Goal: Check status: Check status

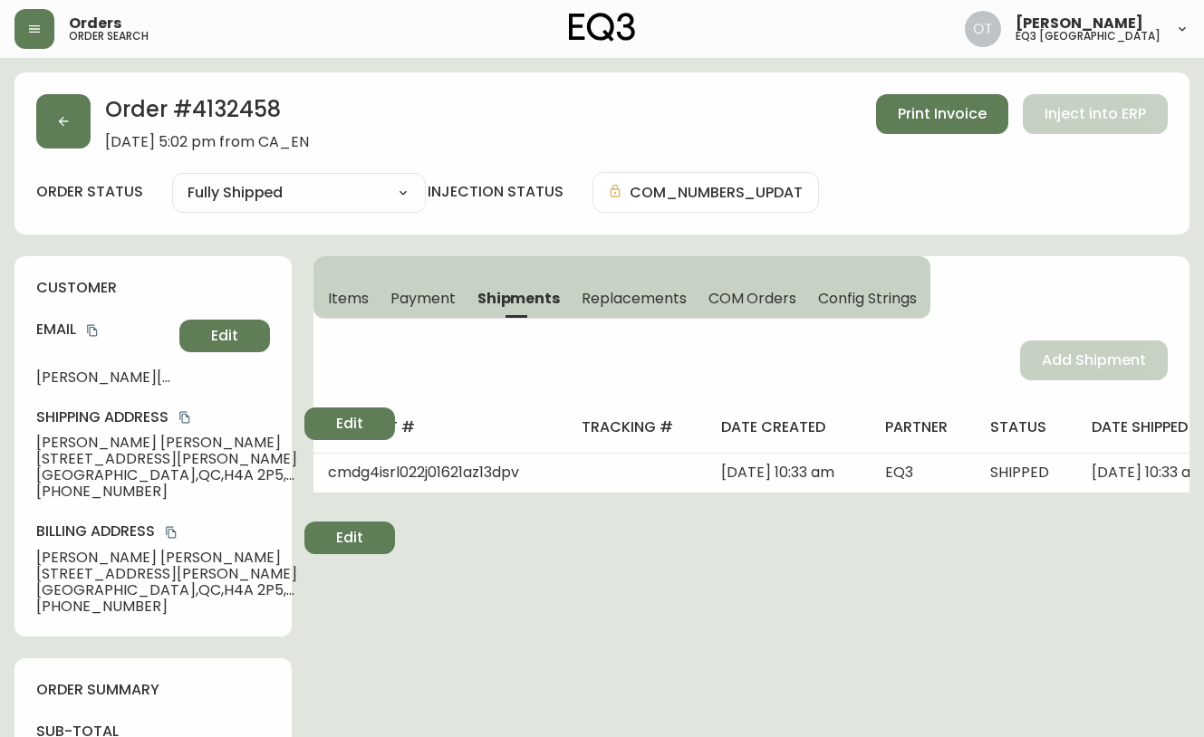
select select "FULLY_SHIPPED"
click at [57, 118] on icon "button" at bounding box center [63, 121] width 14 height 14
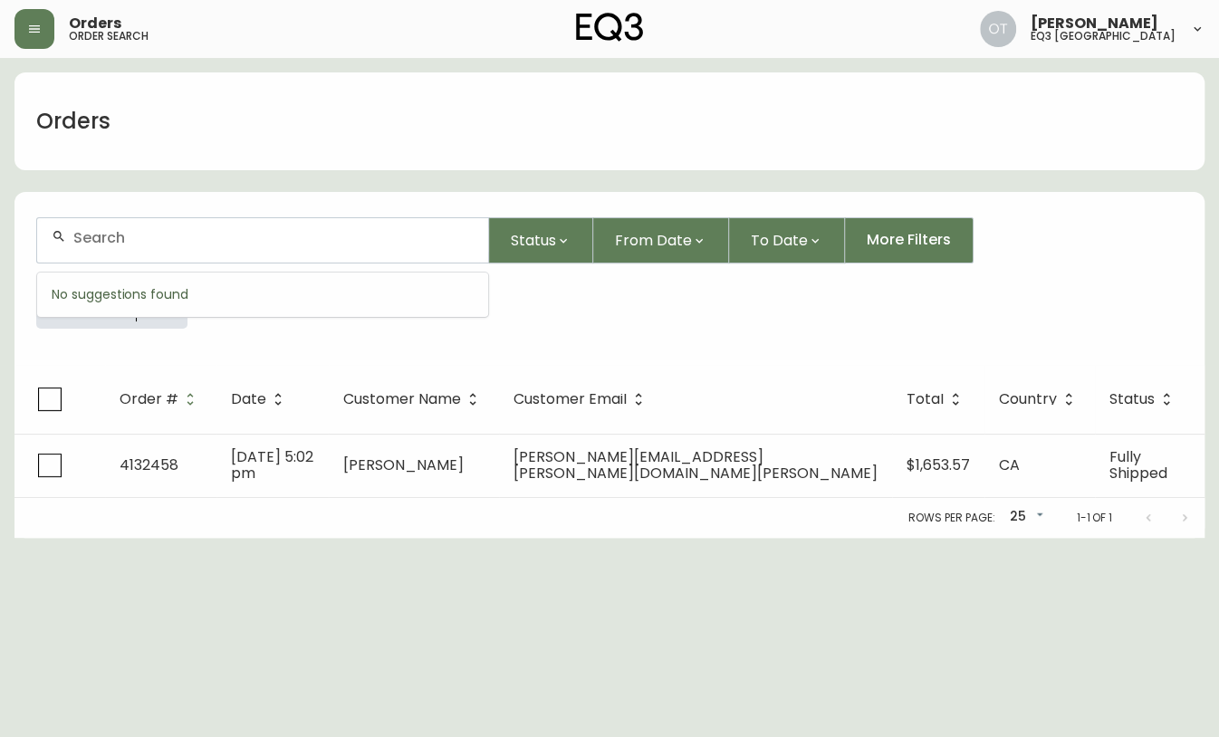
click at [120, 243] on input "text" at bounding box center [273, 237] width 400 height 17
paste input "4132516"
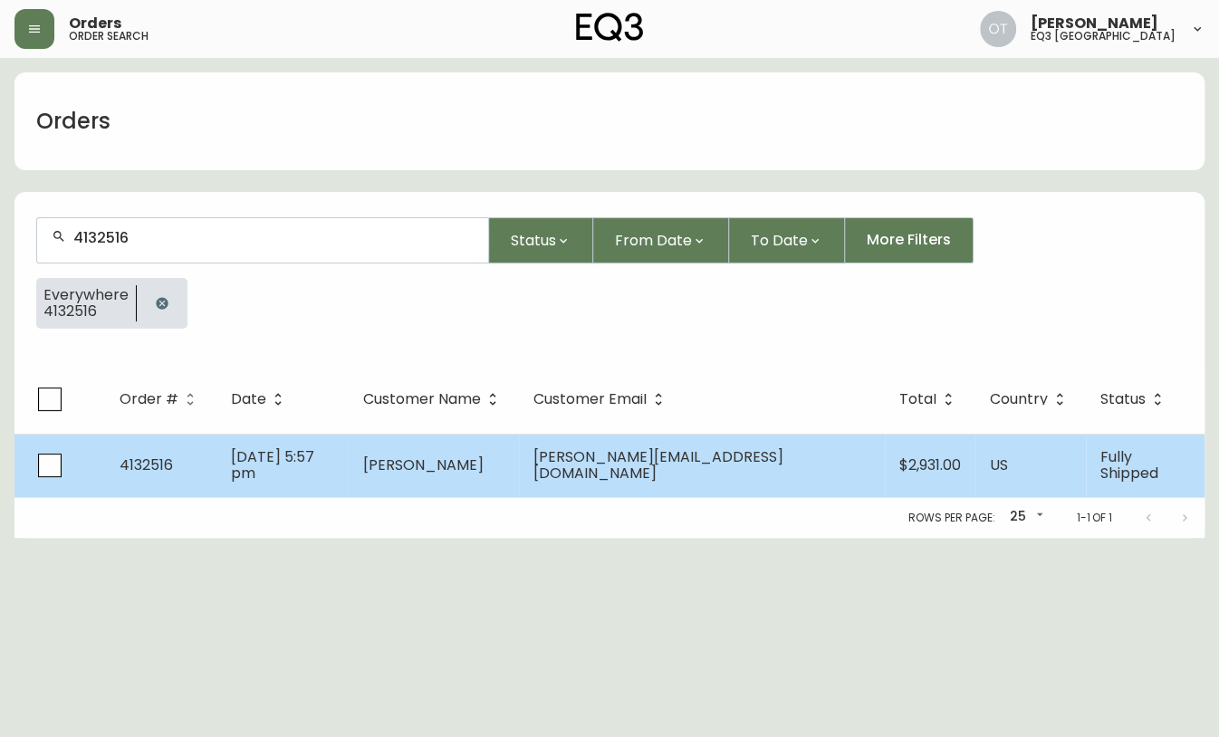
type input "4132516"
click at [250, 463] on span "[DATE] 5:57 pm" at bounding box center [272, 465] width 83 height 37
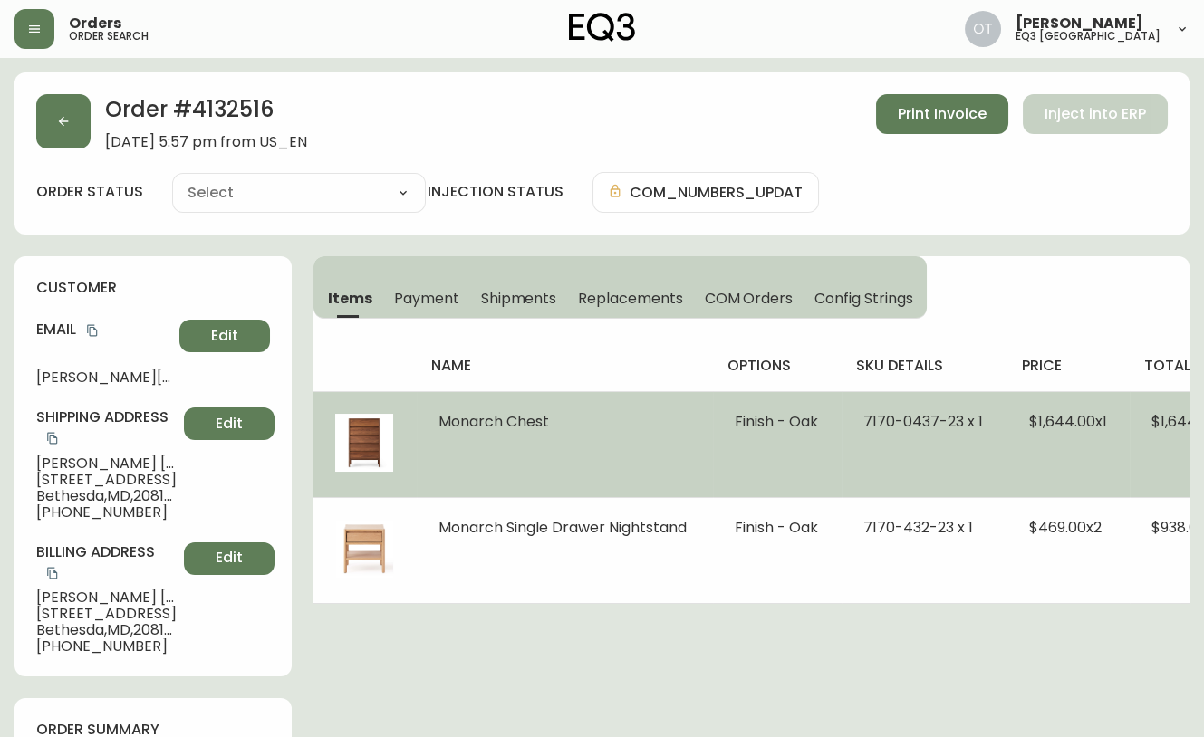
type input "Fully Shipped"
select select "FULLY_SHIPPED"
